Goal: Information Seeking & Learning: Learn about a topic

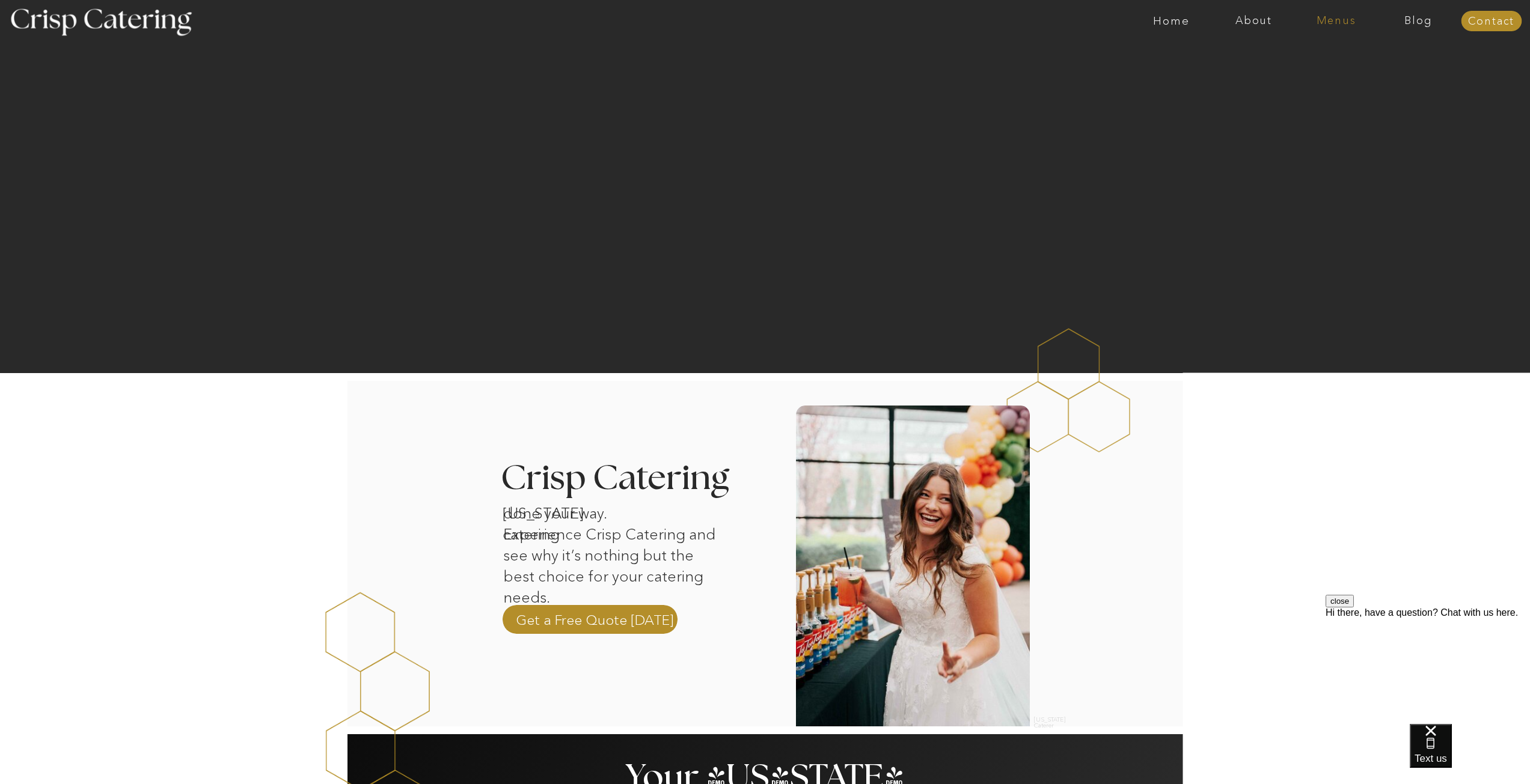
click at [1353, 26] on nav "Menus" at bounding box center [1335, 21] width 82 height 12
click at [1370, 55] on nav "Summer (Mar-Aug)" at bounding box center [1340, 54] width 108 height 11
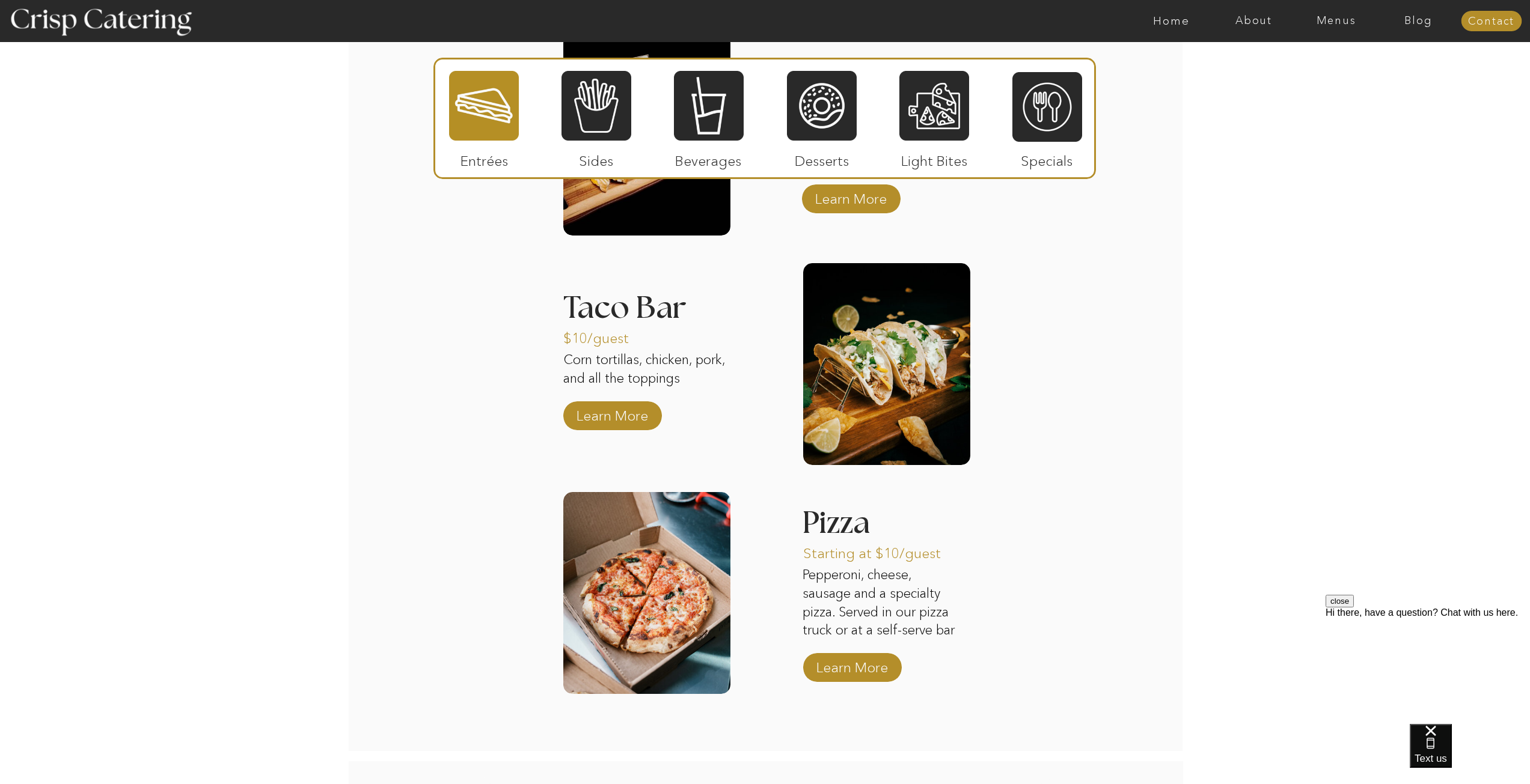
scroll to position [1022, 0]
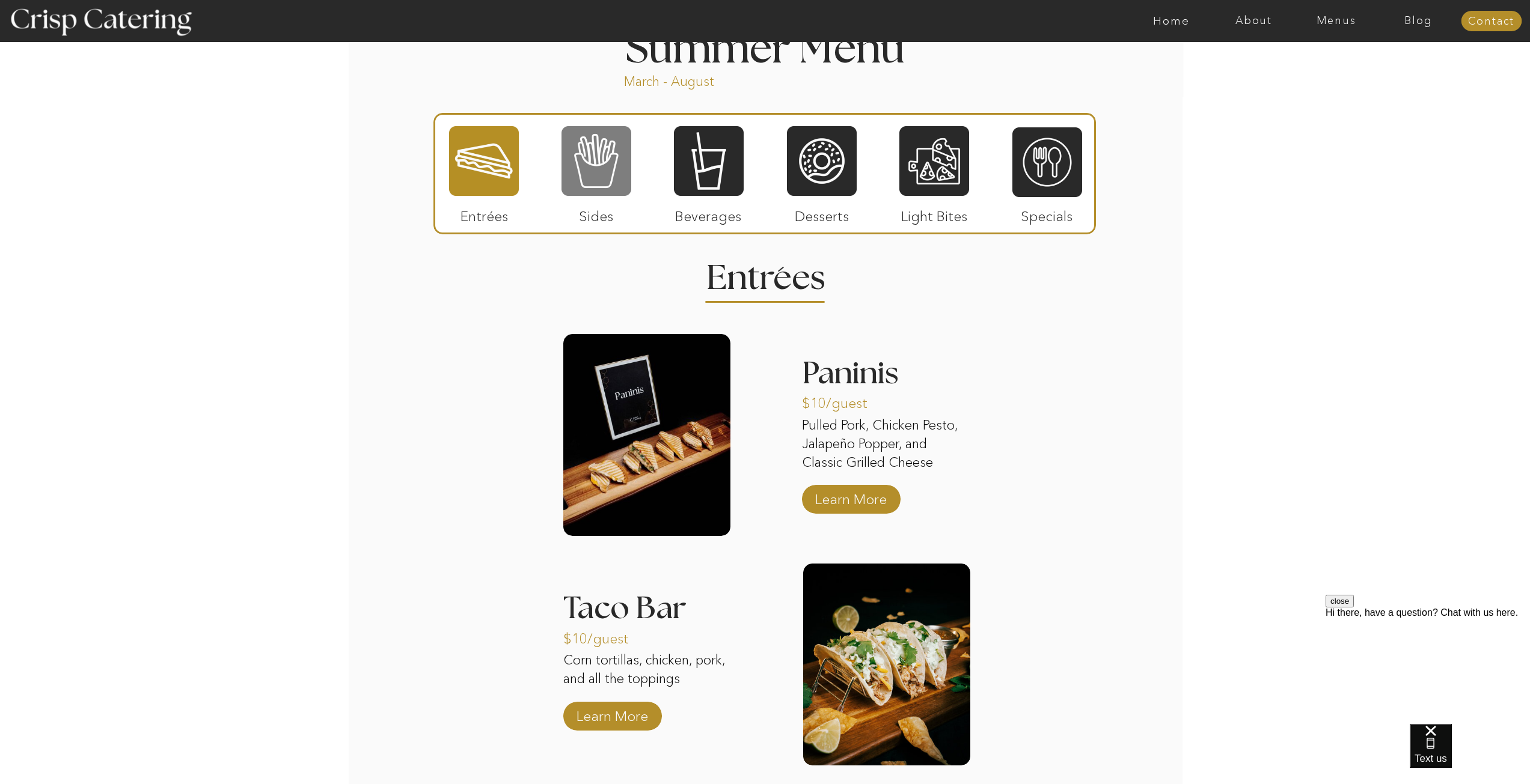
click at [621, 171] on div at bounding box center [596, 161] width 70 height 72
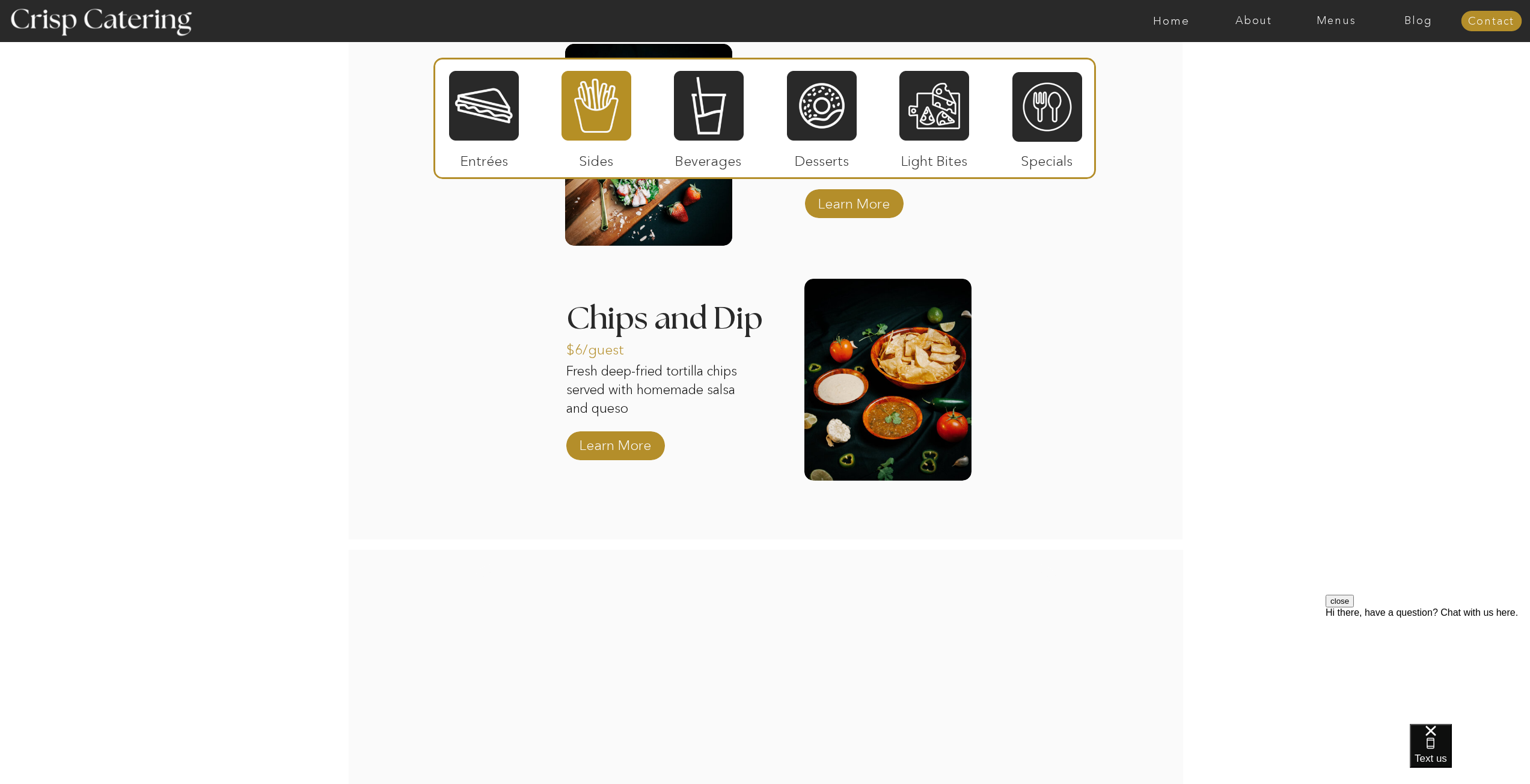
scroll to position [1623, 0]
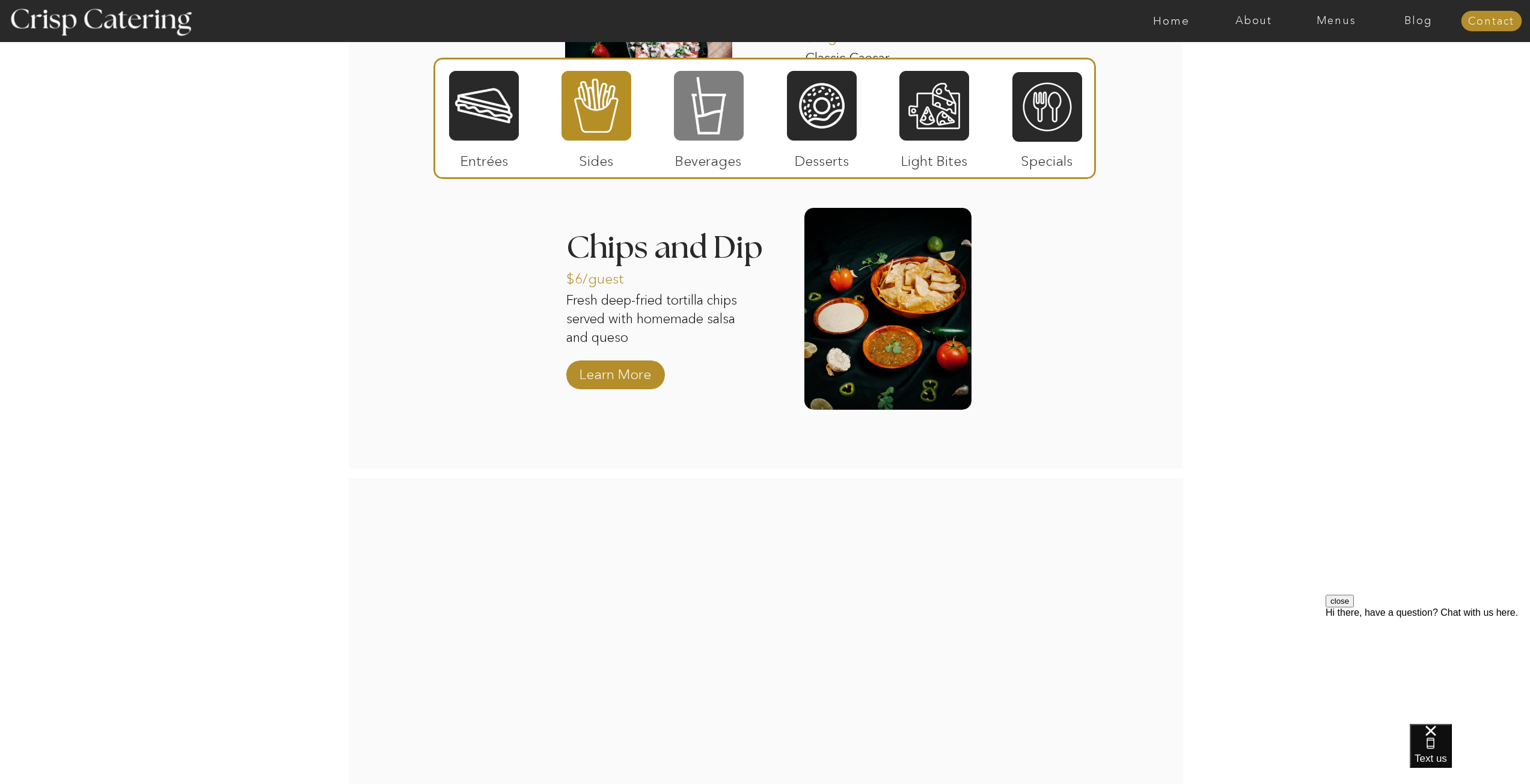
click at [725, 117] on div at bounding box center [708, 106] width 70 height 72
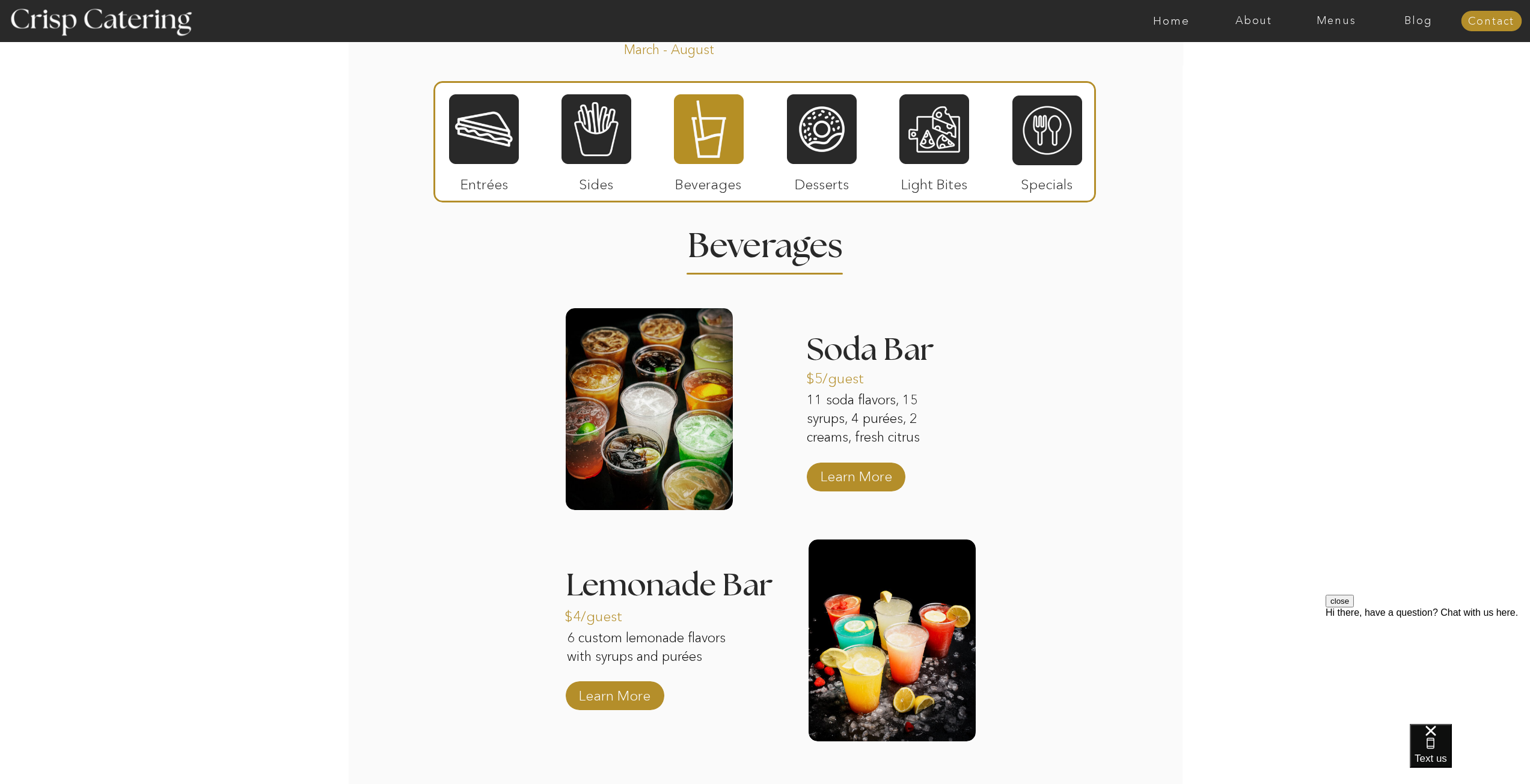
scroll to position [1022, 0]
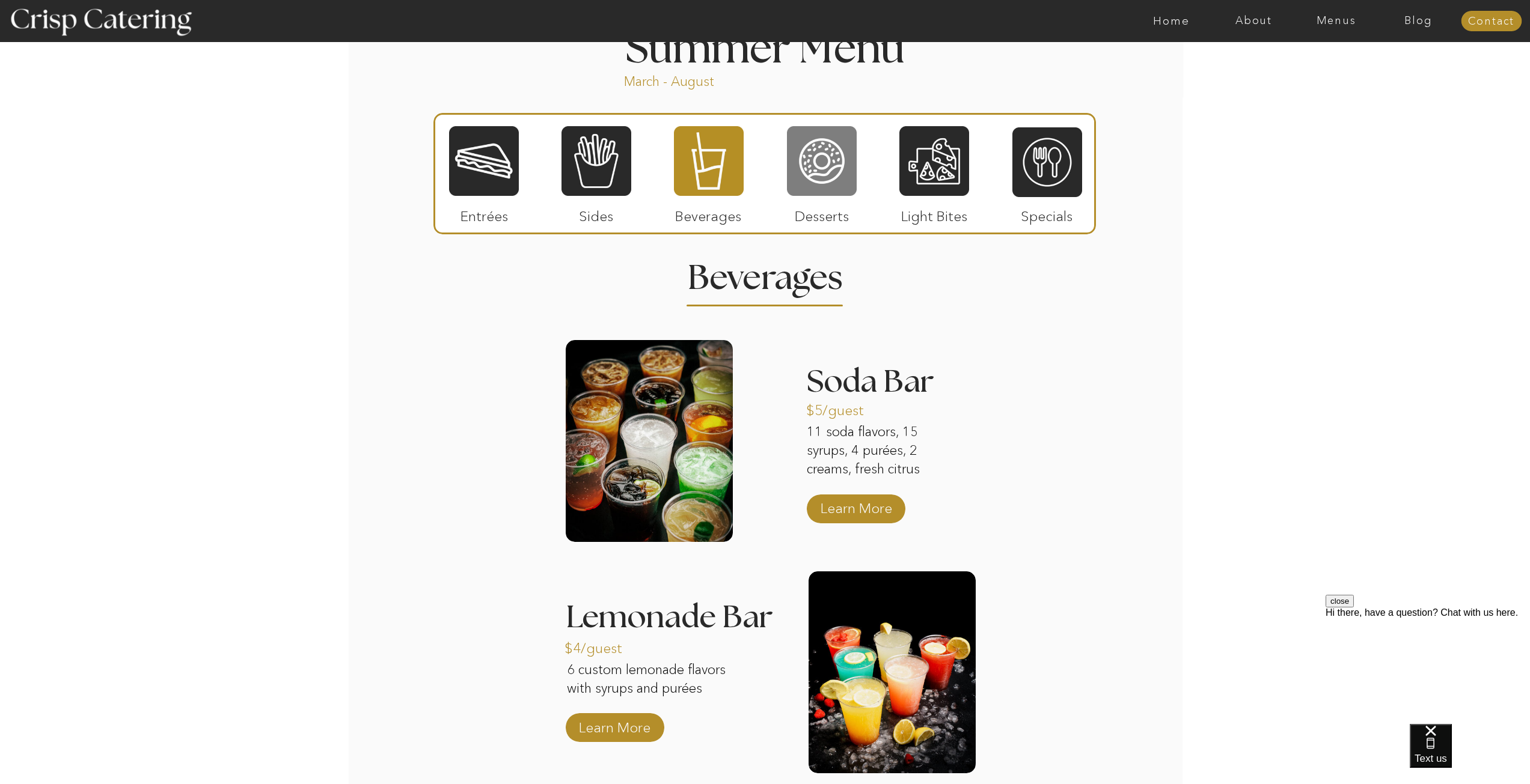
click at [831, 173] on div at bounding box center [822, 161] width 70 height 72
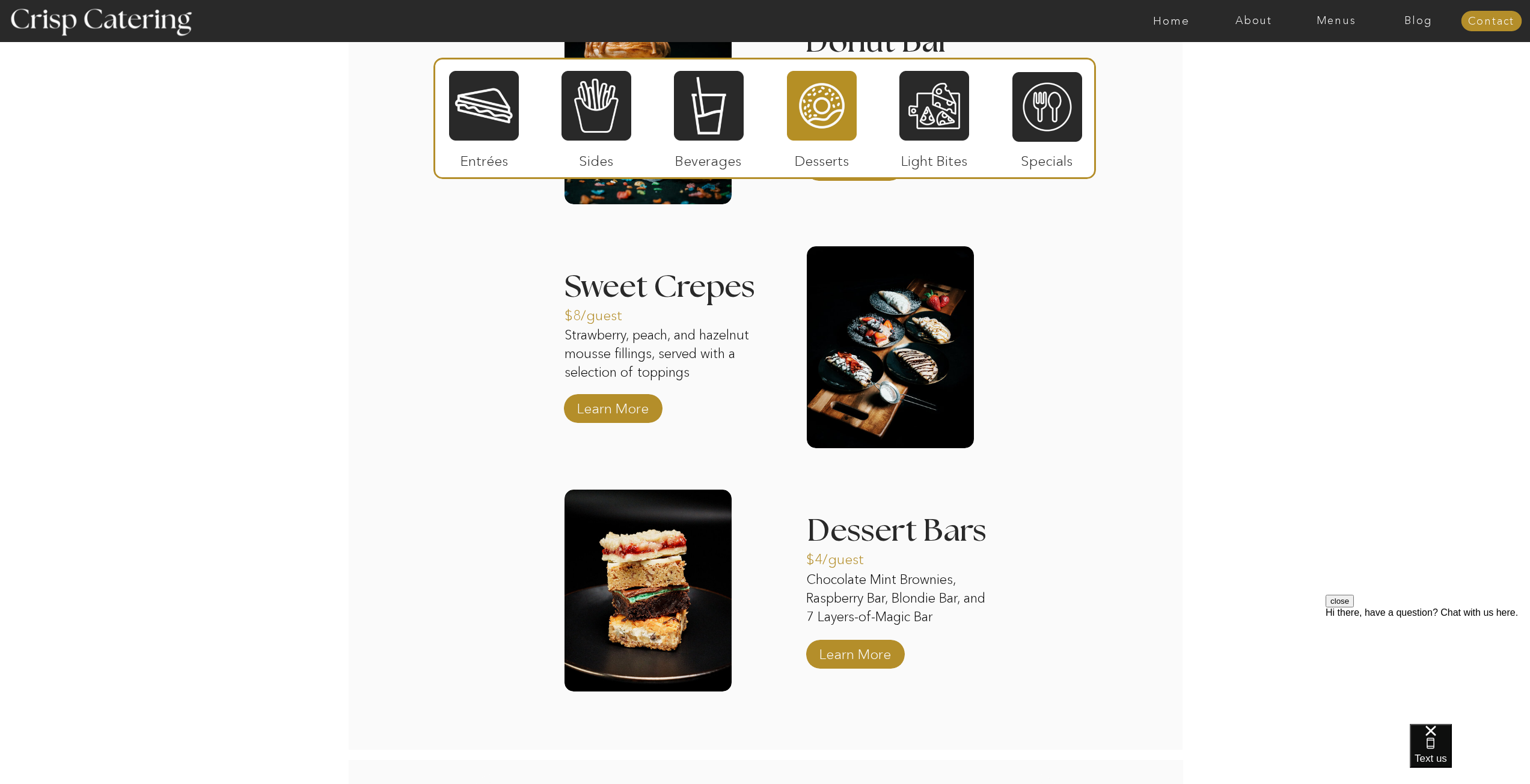
scroll to position [1202, 0]
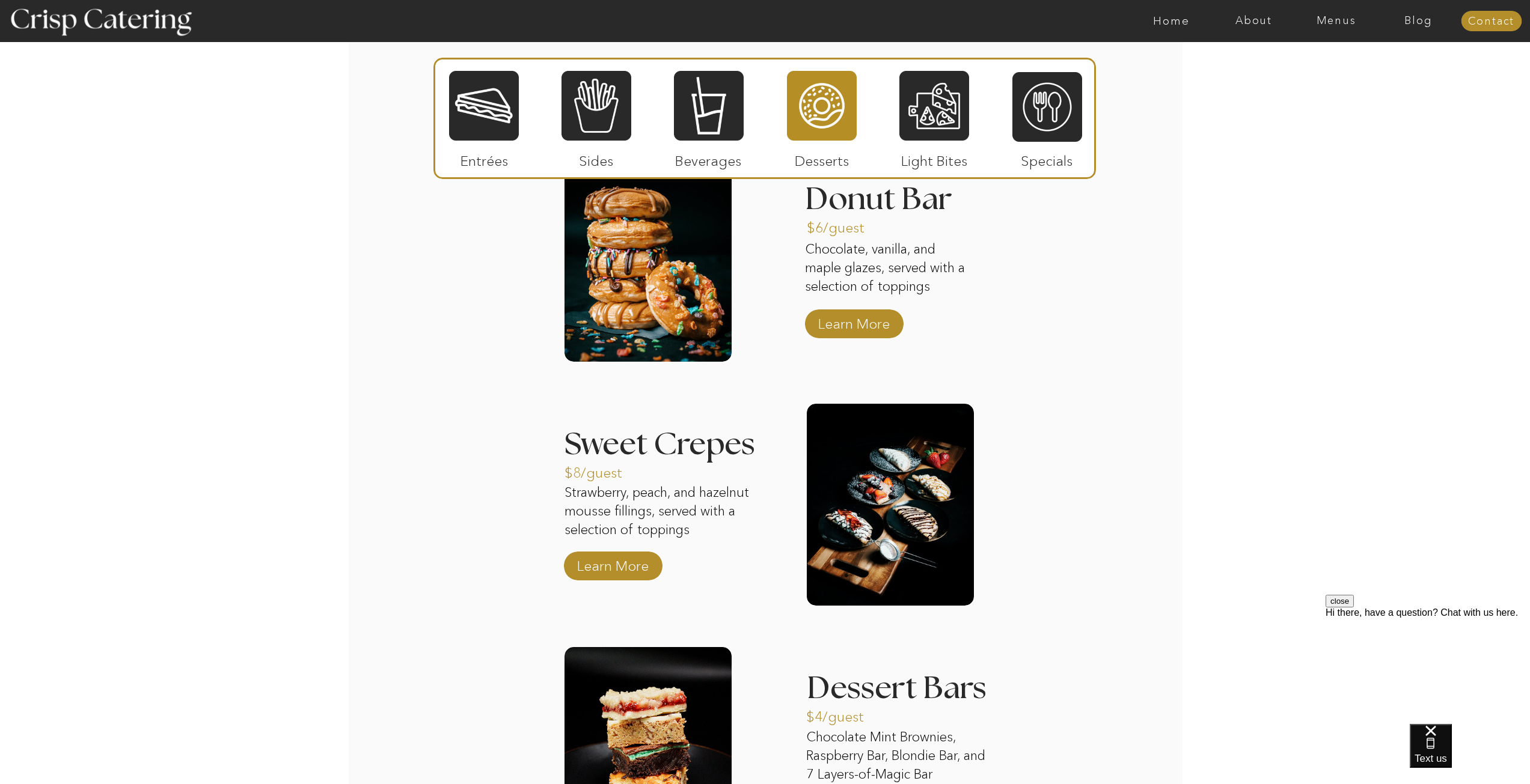
click at [938, 120] on div at bounding box center [934, 106] width 70 height 72
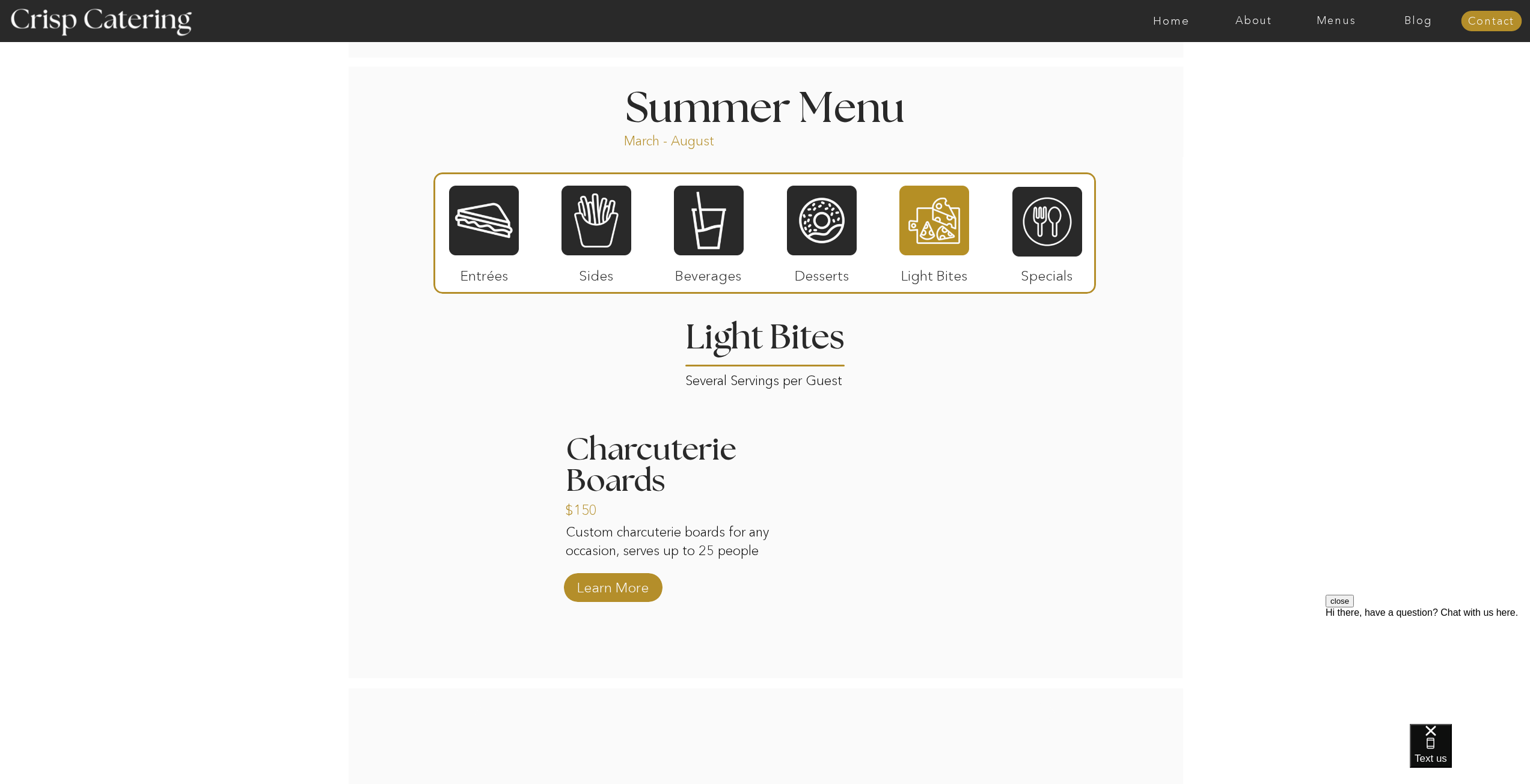
scroll to position [962, 0]
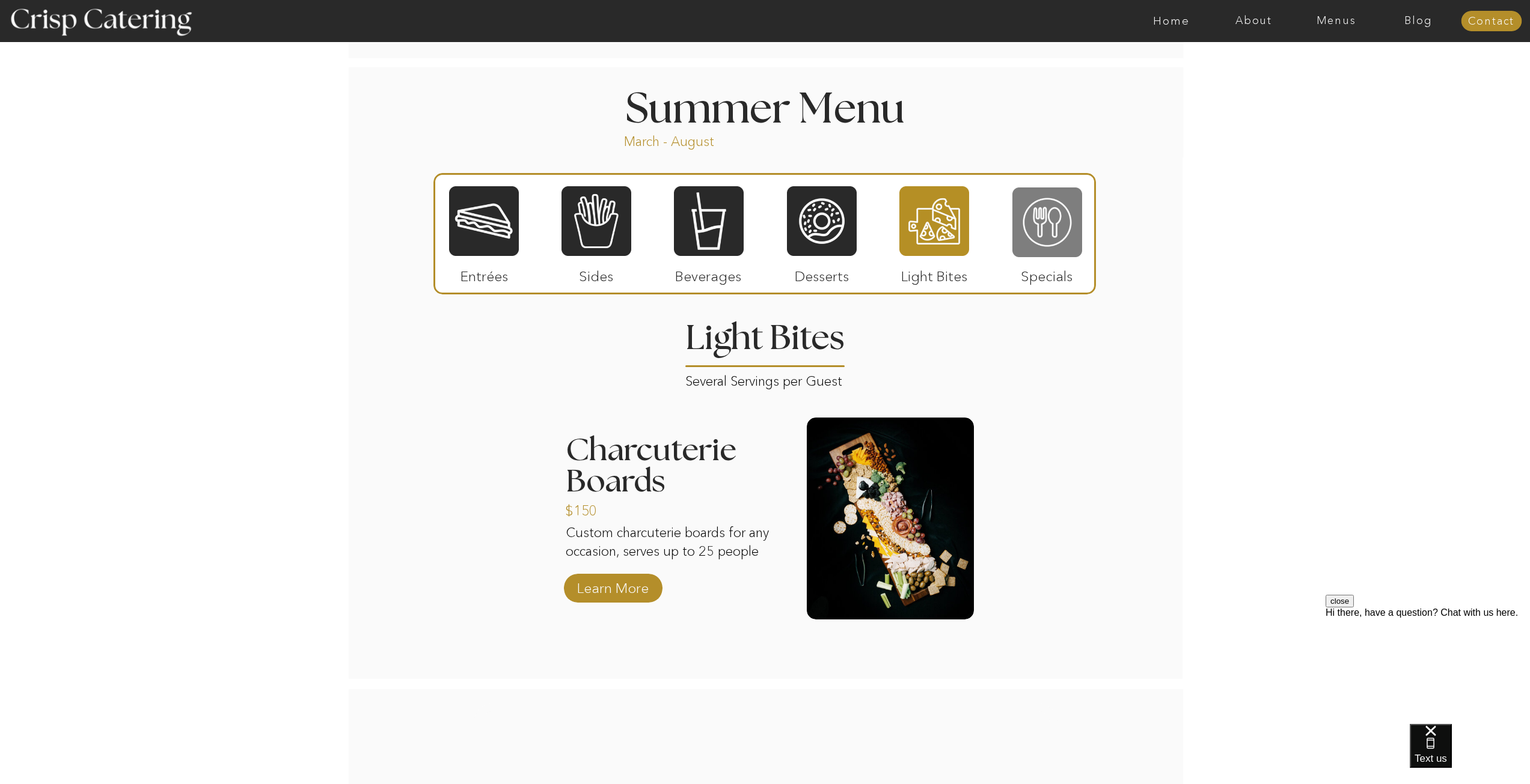
click at [1037, 218] on div at bounding box center [1047, 223] width 70 height 72
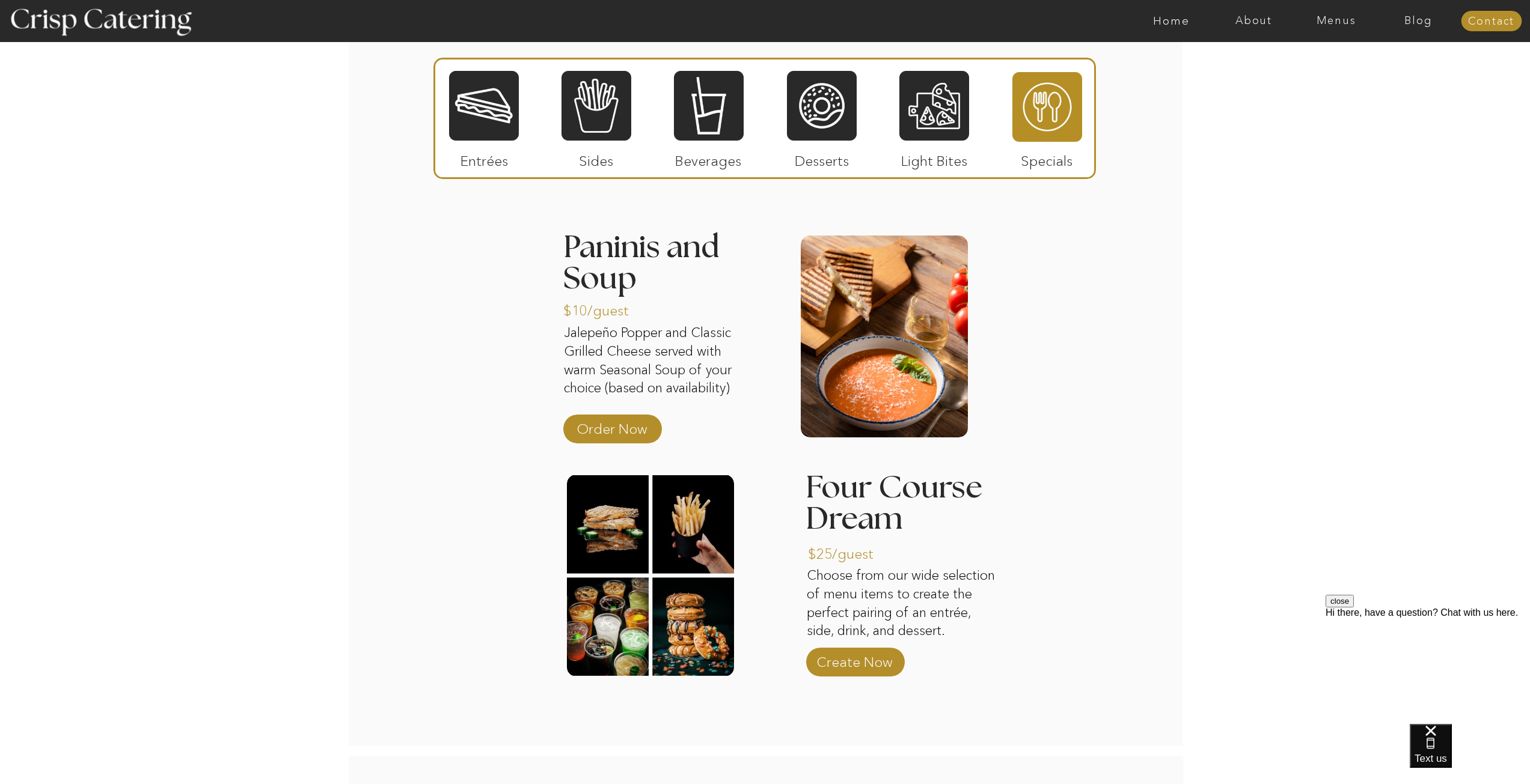
scroll to position [1202, 0]
